Goal: Task Accomplishment & Management: Manage account settings

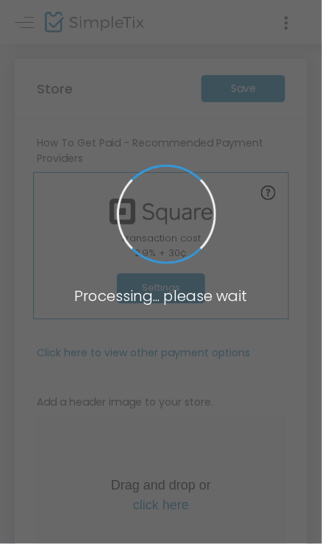
type input "https://BehindTheCatwalkTv"
type input "5.000 %"
radio input "true"
radio input "false"
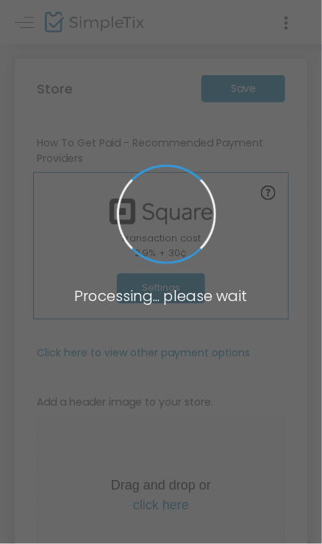
radio input "true"
type input "Behind The Catwalk Tv"
type input "3233267688"
type input "BehindTheCatwalkTV"
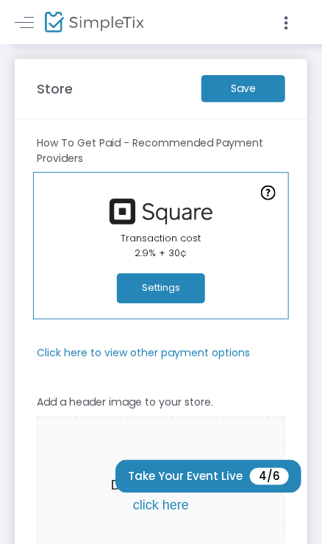
click at [232, 83] on m-button "Save" at bounding box center [244, 88] width 84 height 27
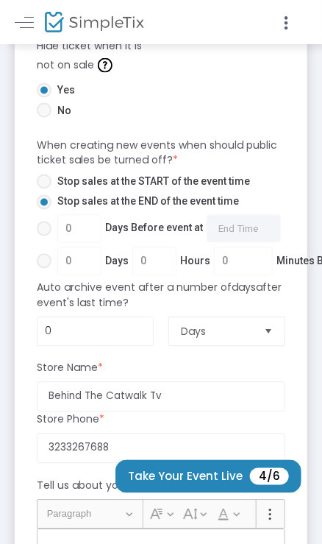
scroll to position [1065, 0]
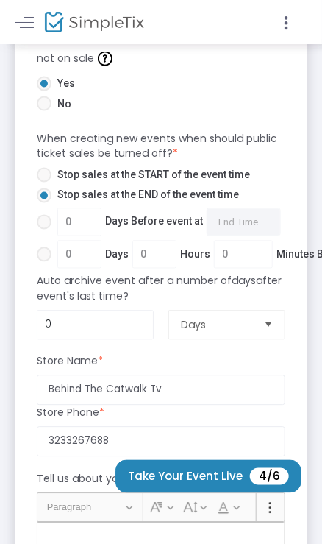
click at [43, 172] on span at bounding box center [44, 175] width 15 height 15
click at [43, 182] on input "Stop sales at the START of the event time" at bounding box center [43, 182] width 1 height 1
radio input "true"
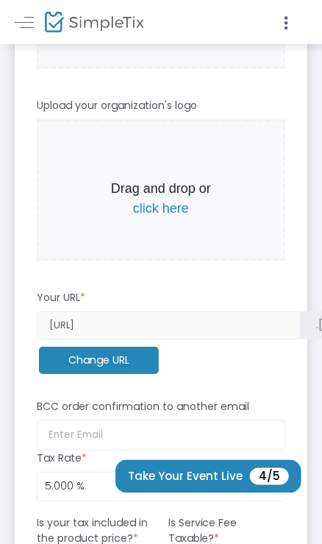
scroll to position [486, 0]
